Goal: Check status: Check status

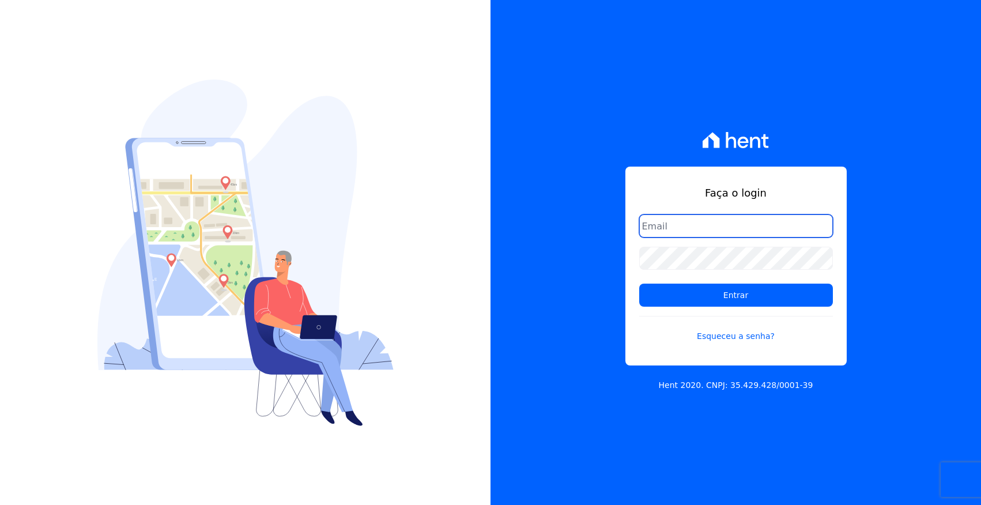
type input "adsongomessoares@gmail.com"
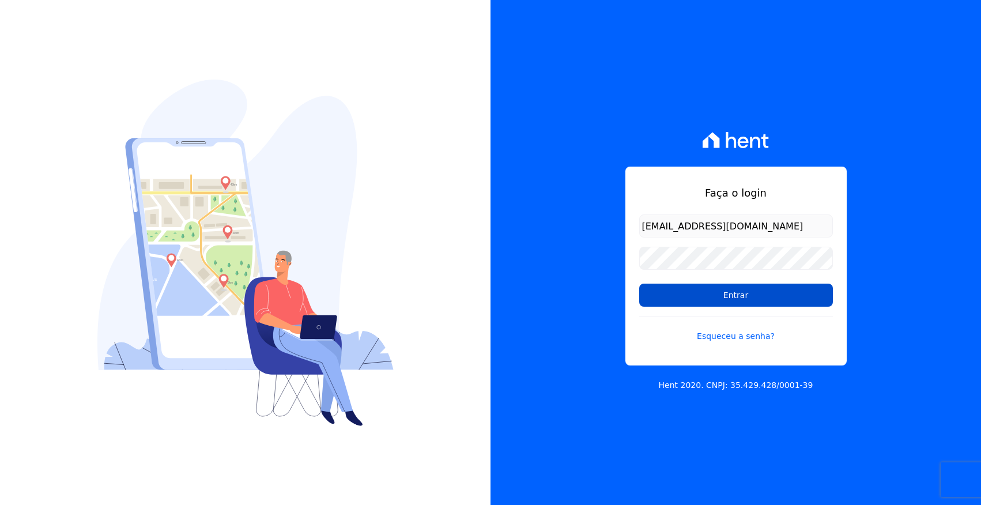
click at [702, 303] on input "Entrar" at bounding box center [736, 295] width 194 height 23
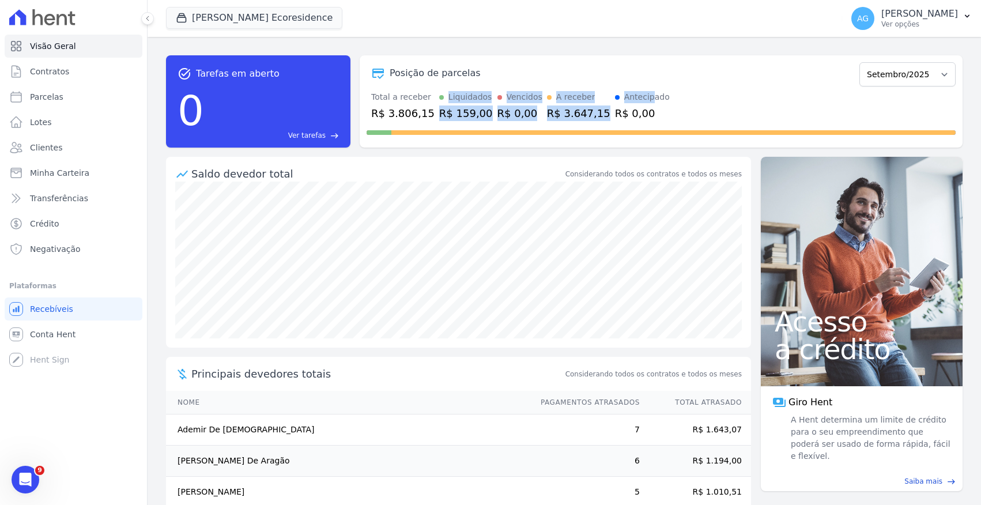
drag, startPoint x: 431, startPoint y: 97, endPoint x: 634, endPoint y: 93, distance: 203.0
click at [634, 93] on div "Total a receber R$ 3.806,15 Liquidados R$ 159,00 Vencidos R$ 0,00 A receber R$ …" at bounding box center [661, 106] width 589 height 30
click at [634, 94] on div "Antecipado" at bounding box center [647, 97] width 46 height 12
drag, startPoint x: 580, startPoint y: 94, endPoint x: 457, endPoint y: 89, distance: 122.9
click at [457, 89] on div "Posição de parcelas Junho/2024 Julho/2024 Agosto/2024 Setembro/2024 Outubro/202…" at bounding box center [661, 101] width 603 height 92
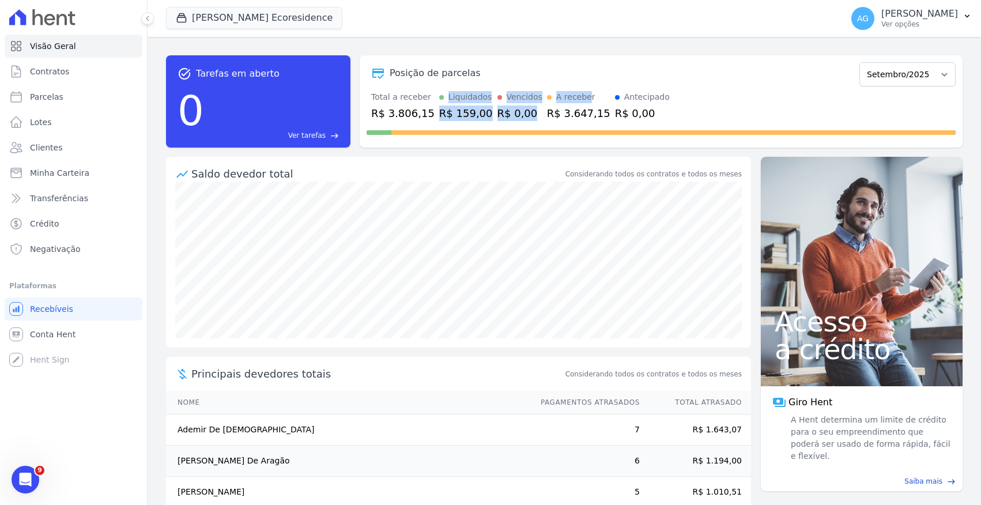
click at [457, 89] on div "Posição de parcelas Junho/2024 Julho/2024 Agosto/2024 Setembro/2024 Outubro/202…" at bounding box center [661, 101] width 603 height 92
click at [904, 74] on select "Junho/2024 Julho/2024 Agosto/2024 Setembro/2024 Outubro/2024 Novembro/2024 Deze…" at bounding box center [907, 74] width 96 height 24
select select "06/2025"
click at [864, 62] on select "Junho/2024 Julho/2024 Agosto/2024 Setembro/2024 Outubro/2024 Novembro/2024 Deze…" at bounding box center [907, 74] width 96 height 24
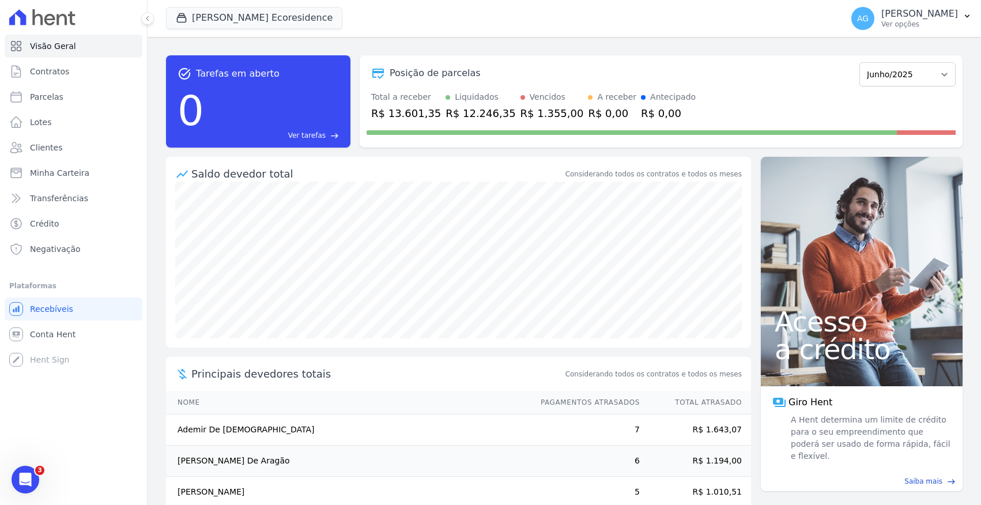
click at [769, 65] on div "Posição de parcelas Junho/2024 Julho/2024 Agosto/2024 Setembro/2024 Outubro/202…" at bounding box center [661, 73] width 589 height 27
